Goal: Task Accomplishment & Management: Use online tool/utility

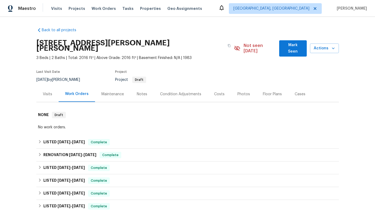
click at [67, 41] on h2 "[STREET_ADDRESS][PERSON_NAME][PERSON_NAME]" at bounding box center [130, 45] width 188 height 11
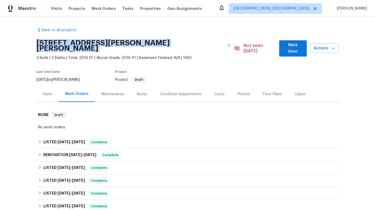
click at [67, 41] on h2 "[STREET_ADDRESS][PERSON_NAME][PERSON_NAME]" at bounding box center [130, 45] width 188 height 11
click at [75, 47] on div "[STREET_ADDRESS][PERSON_NAME][PERSON_NAME]" at bounding box center [135, 45] width 198 height 19
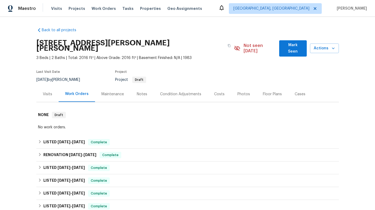
click at [75, 45] on h2 "[STREET_ADDRESS][PERSON_NAME][PERSON_NAME]" at bounding box center [130, 45] width 188 height 11
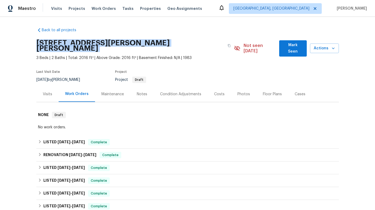
click at [75, 45] on h2 "[STREET_ADDRESS][PERSON_NAME][PERSON_NAME]" at bounding box center [130, 45] width 188 height 11
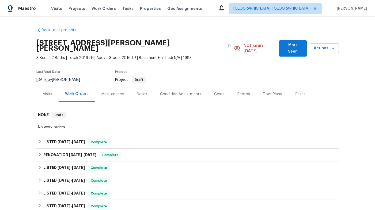
click at [77, 55] on span "3 Beds | 2 Baths | Total: 2016 ft² | Above Grade: 2016 ft² | Basement Finished:…" at bounding box center [135, 57] width 198 height 5
click at [105, 47] on h2 "[STREET_ADDRESS][PERSON_NAME][PERSON_NAME]" at bounding box center [130, 45] width 188 height 11
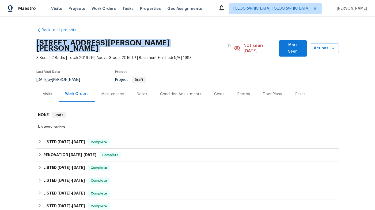
click at [105, 47] on h2 "[STREET_ADDRESS][PERSON_NAME][PERSON_NAME]" at bounding box center [130, 45] width 188 height 11
copy div "[STREET_ADDRESS][PERSON_NAME][PERSON_NAME]"
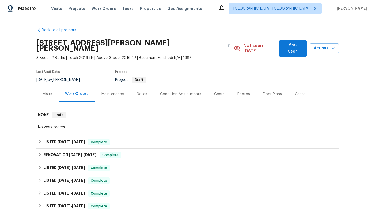
click at [43, 92] on div "Visits" at bounding box center [47, 94] width 22 height 16
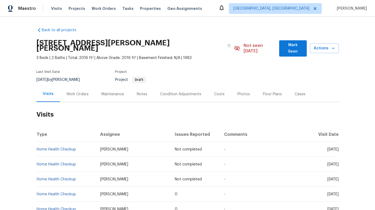
click at [77, 92] on div "Work Orders" at bounding box center [77, 94] width 22 height 5
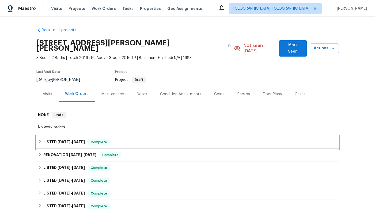
click at [77, 140] on span "[DATE]" at bounding box center [78, 142] width 13 height 4
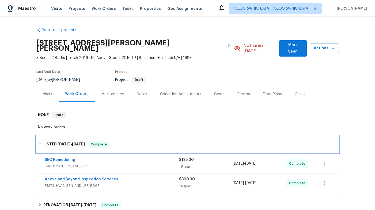
click at [76, 143] on span "[DATE]" at bounding box center [78, 145] width 13 height 4
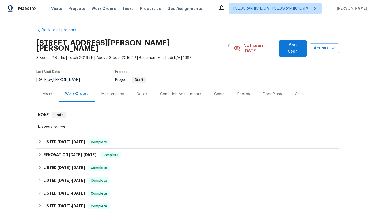
click at [45, 92] on div "Visits" at bounding box center [47, 94] width 9 height 5
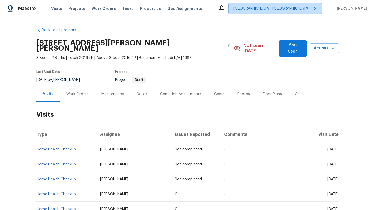
click at [316, 7] on icon at bounding box center [314, 8] width 3 height 3
click at [321, 10] on span "[GEOGRAPHIC_DATA], [GEOGRAPHIC_DATA]" at bounding box center [275, 8] width 93 height 11
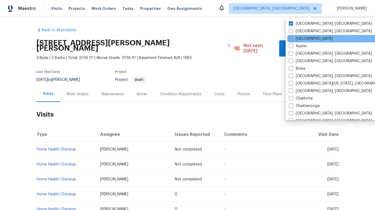
click at [301, 39] on label "[GEOGRAPHIC_DATA]" at bounding box center [311, 38] width 44 height 5
click at [292, 39] on input "[GEOGRAPHIC_DATA]" at bounding box center [290, 37] width 3 height 3
checkbox input "true"
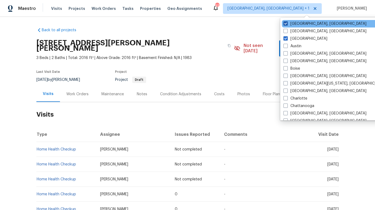
click at [284, 22] on span at bounding box center [285, 23] width 4 height 4
click at [284, 22] on input "[GEOGRAPHIC_DATA], [GEOGRAPHIC_DATA]" at bounding box center [284, 22] width 3 height 3
checkbox input "false"
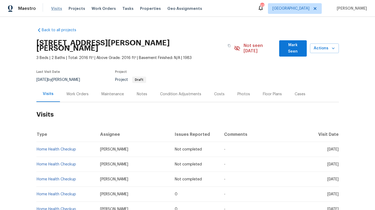
click at [53, 9] on span "Visits" at bounding box center [56, 8] width 11 height 5
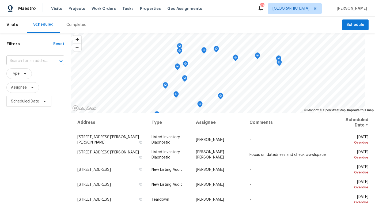
click at [49, 62] on input "text" at bounding box center [27, 61] width 43 height 8
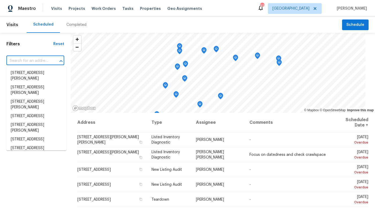
paste input "[STREET_ADDRESS][PERSON_NAME][PERSON_NAME]"
type input "[STREET_ADDRESS][PERSON_NAME][PERSON_NAME]"
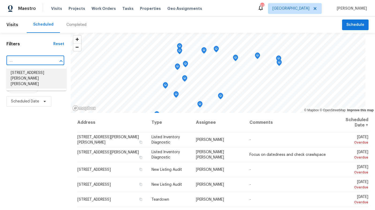
click at [45, 73] on li "[STREET_ADDRESS][PERSON_NAME][PERSON_NAME]" at bounding box center [36, 79] width 60 height 20
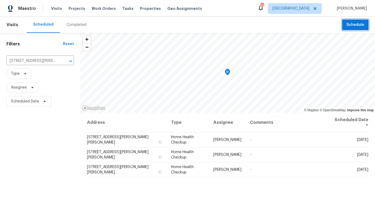
click at [358, 24] on span "Schedule" at bounding box center [355, 25] width 18 height 7
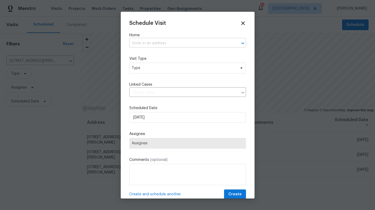
click at [186, 44] on input "text" at bounding box center [180, 43] width 102 height 8
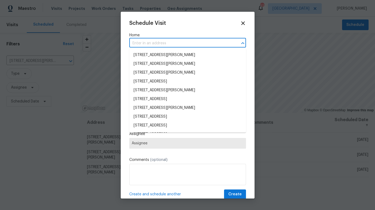
paste input "[STREET_ADDRESS][PERSON_NAME][PERSON_NAME]"
type input "[STREET_ADDRESS][PERSON_NAME][PERSON_NAME]"
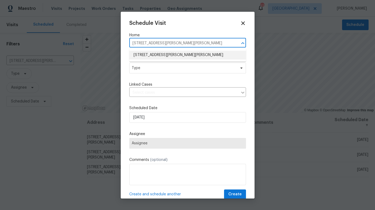
click at [175, 51] on li "[STREET_ADDRESS][PERSON_NAME][PERSON_NAME]" at bounding box center [187, 55] width 117 height 9
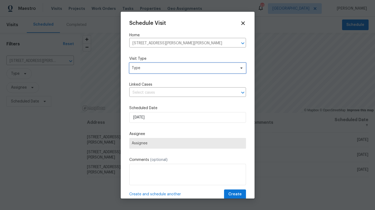
click at [164, 64] on span "Type" at bounding box center [187, 68] width 117 height 11
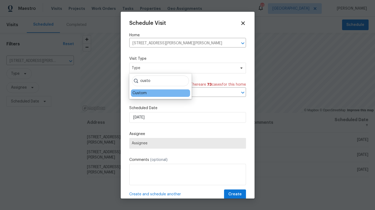
type input "custo"
click at [142, 94] on div "Custom" at bounding box center [139, 93] width 14 height 5
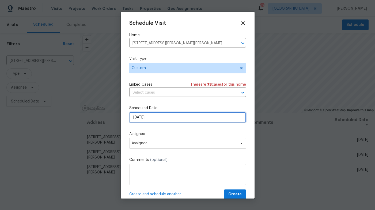
click at [141, 114] on input "[DATE]" at bounding box center [187, 117] width 117 height 11
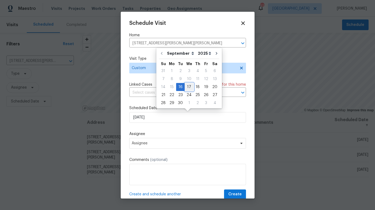
click at [186, 86] on div "17" at bounding box center [189, 86] width 9 height 7
type input "[DATE]"
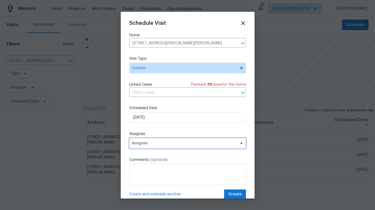
click at [159, 144] on span "Assignee" at bounding box center [184, 143] width 105 height 4
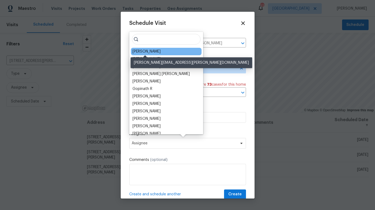
click at [152, 52] on div "[PERSON_NAME]" at bounding box center [146, 51] width 28 height 5
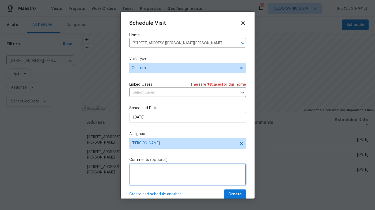
click at [147, 167] on textarea at bounding box center [187, 174] width 117 height 21
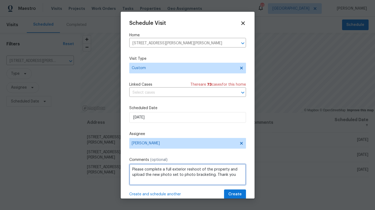
scroll to position [10, 0]
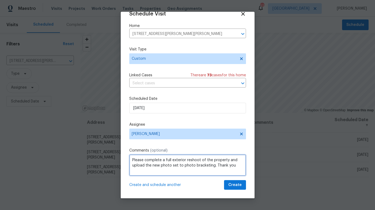
type textarea "Please complete a full exterior reshoot of the property and upload the new phot…"
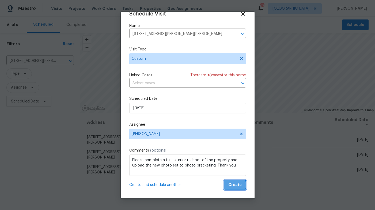
click at [233, 185] on span "Create" at bounding box center [234, 185] width 13 height 7
